Goal: Transaction & Acquisition: Book appointment/travel/reservation

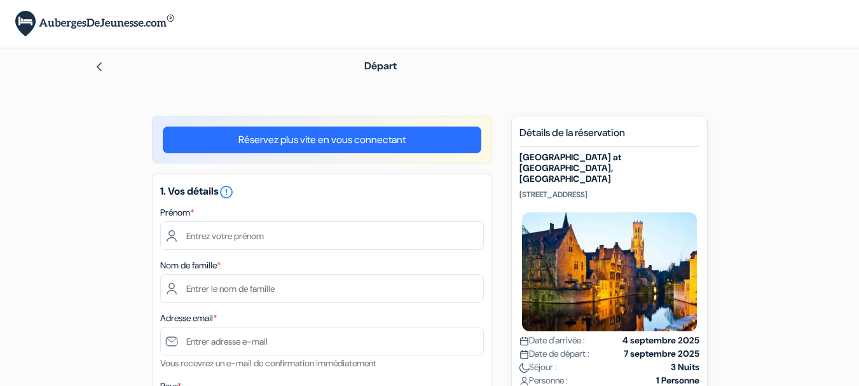
click at [260, 247] on input "text" at bounding box center [322, 235] width 324 height 29
click at [290, 234] on input "text" at bounding box center [322, 235] width 324 height 29
type input "[PERSON_NAME]"
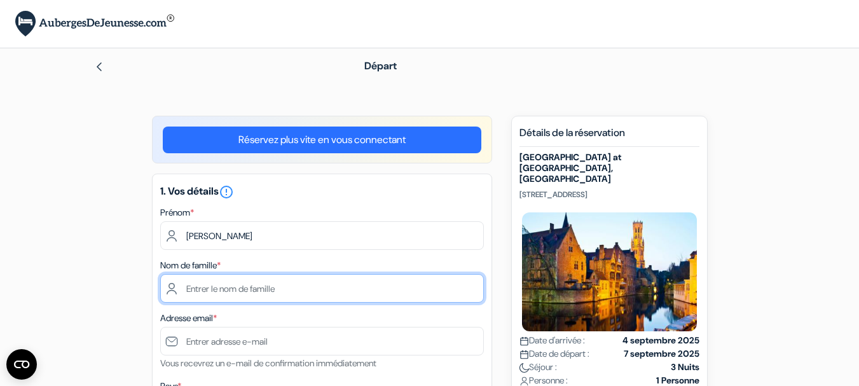
type input "RISPE"
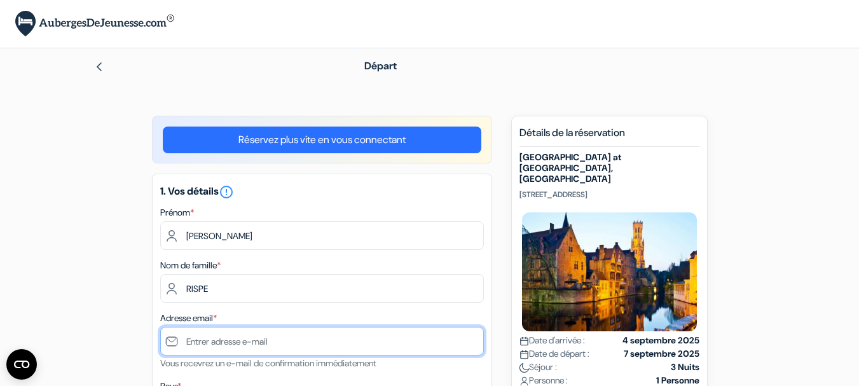
type input "[EMAIL_ADDRESS][DOMAIN_NAME]"
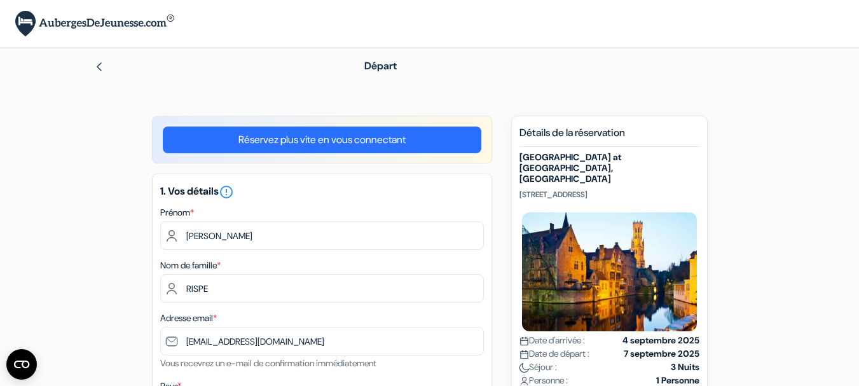
type input "[PHONE_NUMBER]"
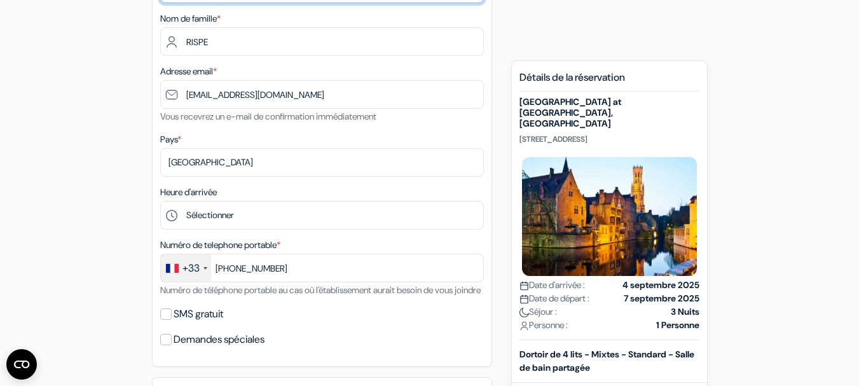
scroll to position [254, 0]
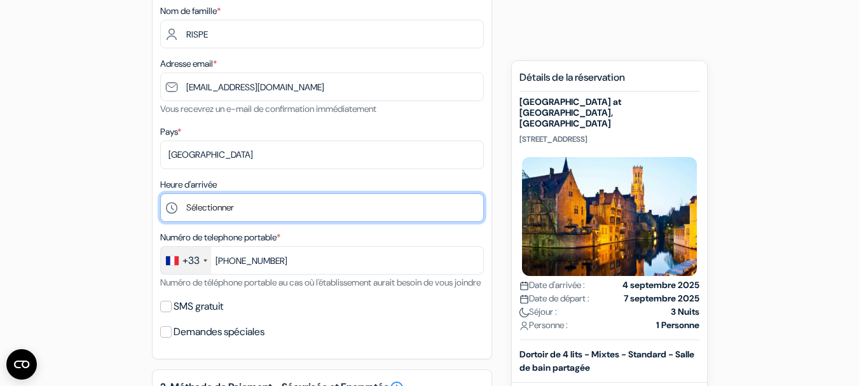
click at [268, 205] on select "Sélectionner 1:00 2:00 3:00 4:00 5:00 6:00 7:00 8:00 9:00 10:00 11:00 12:00 13:…" at bounding box center [322, 207] width 324 height 29
select select "23"
click at [160, 193] on select "Sélectionner 1:00 2:00 3:00 4:00 5:00 6:00 7:00 8:00 9:00 10:00 11:00 12:00 13:…" at bounding box center [322, 207] width 324 height 29
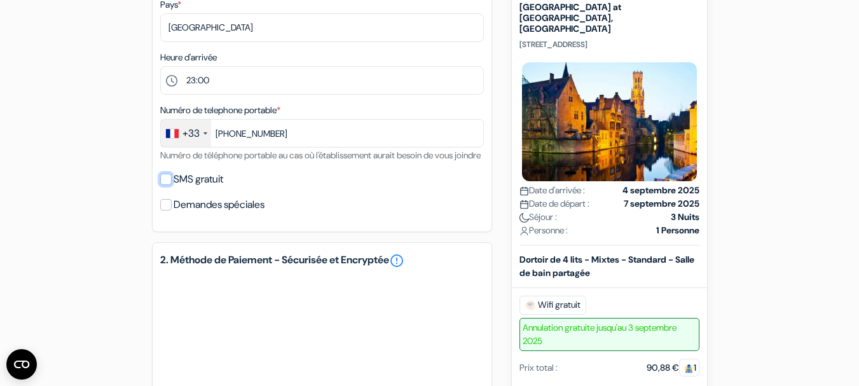
click at [165, 185] on input "SMS gratuit" at bounding box center [165, 179] width 11 height 11
checkbox input "true"
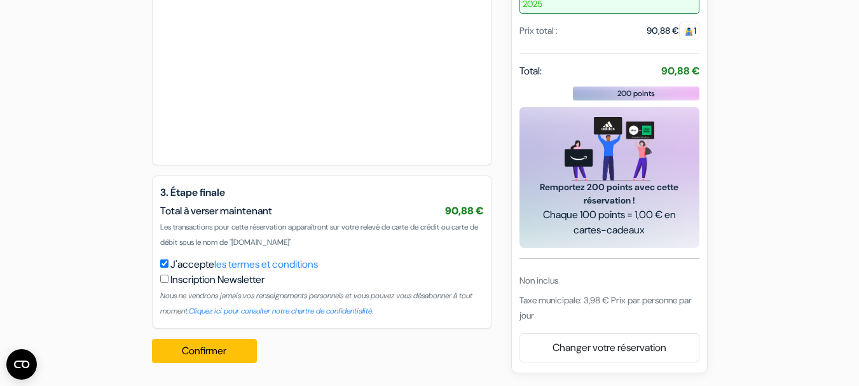
scroll to position [770, 0]
click at [222, 353] on button "Confirmer Loading..." at bounding box center [205, 351] width 106 height 24
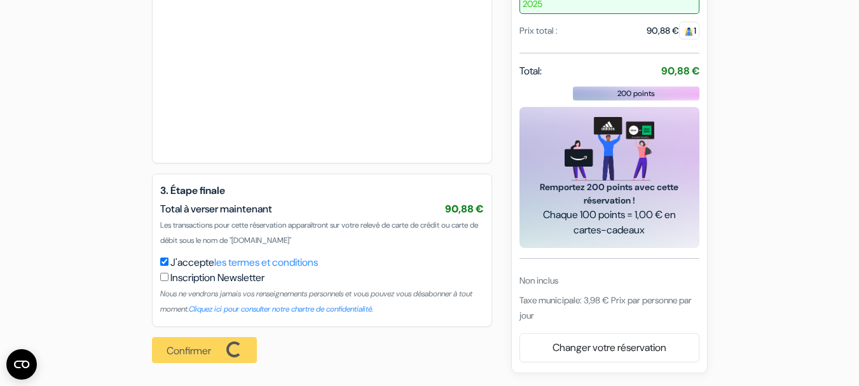
scroll to position [772, 0]
